Goal: Task Accomplishment & Management: Use online tool/utility

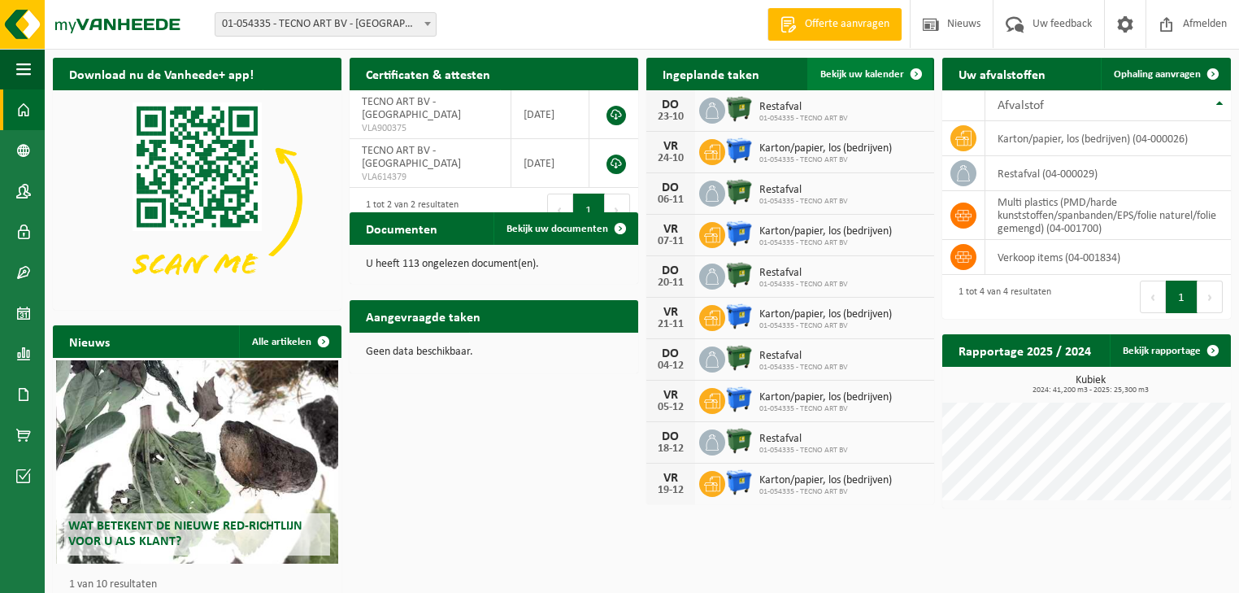
click at [875, 74] on span "Bekijk uw kalender" at bounding box center [862, 74] width 84 height 11
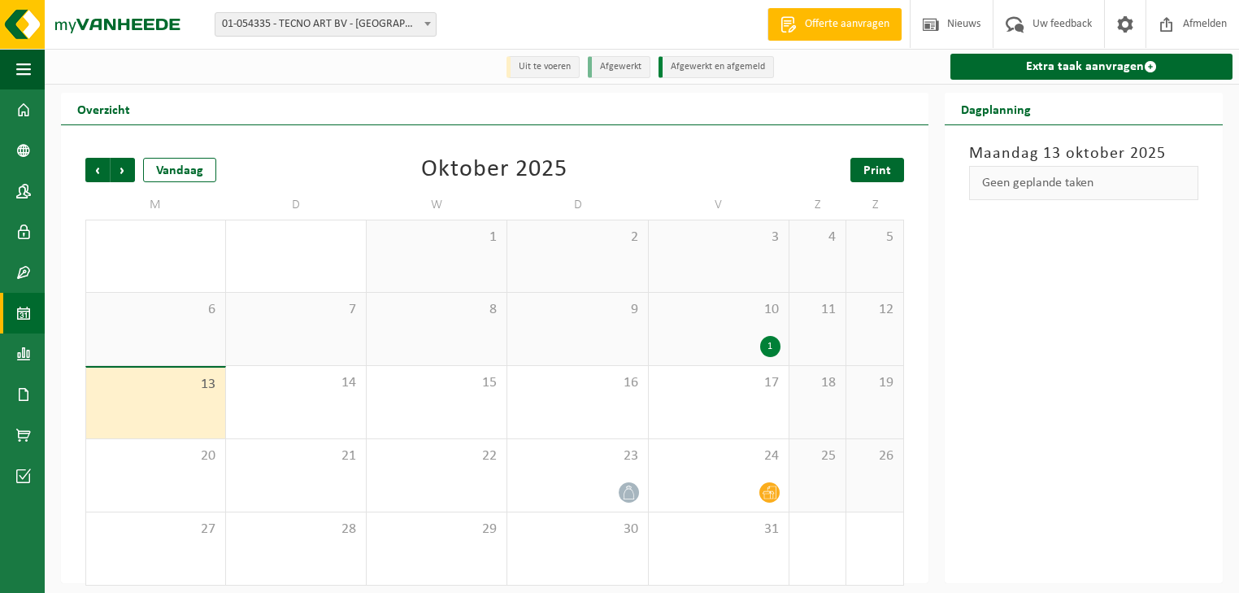
click at [867, 168] on span "Print" at bounding box center [878, 170] width 28 height 13
click at [124, 172] on span "Volgende" at bounding box center [123, 170] width 24 height 24
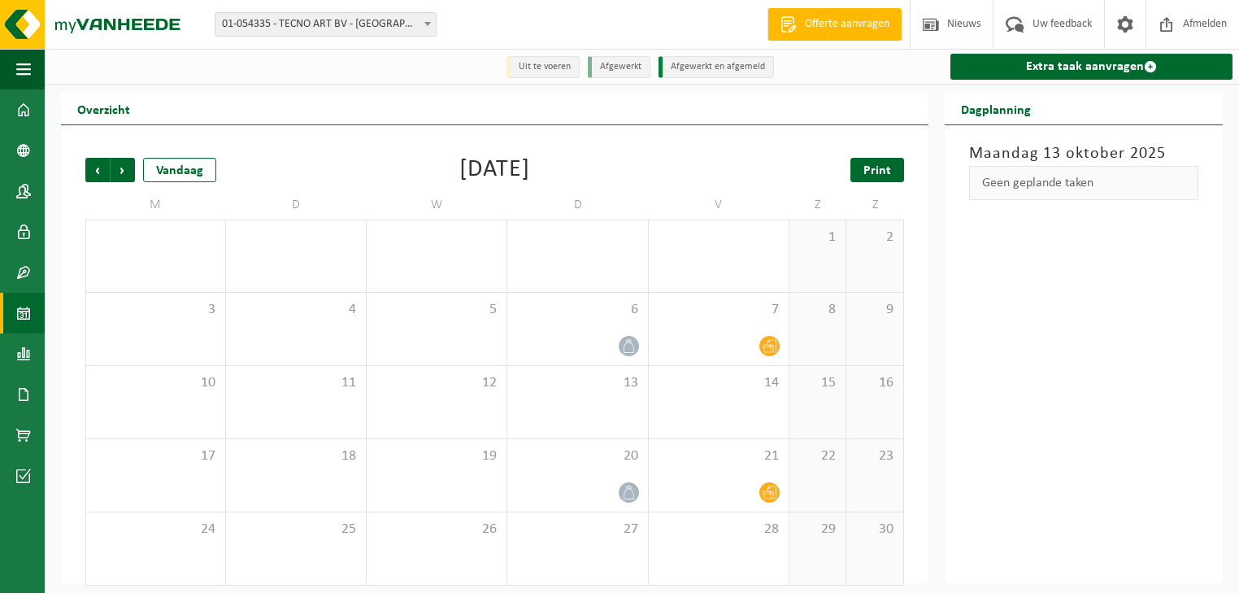
click at [872, 168] on span "Print" at bounding box center [878, 170] width 28 height 13
click at [124, 169] on span "Volgende" at bounding box center [123, 170] width 24 height 24
click at [877, 166] on span "Print" at bounding box center [878, 170] width 28 height 13
